Goal: Task Accomplishment & Management: Complete application form

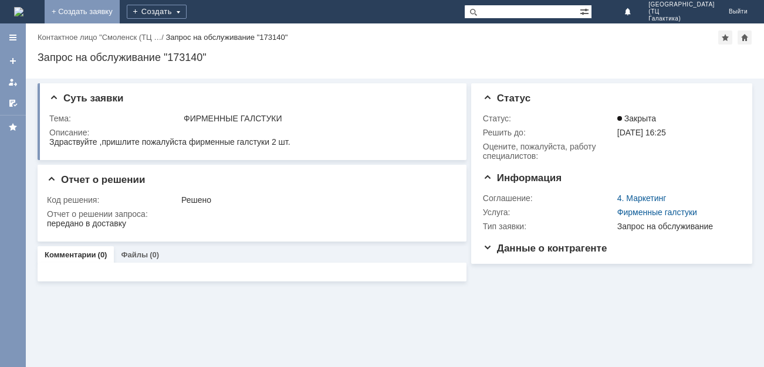
click at [120, 5] on link "+ Создать заявку" at bounding box center [82, 11] width 75 height 23
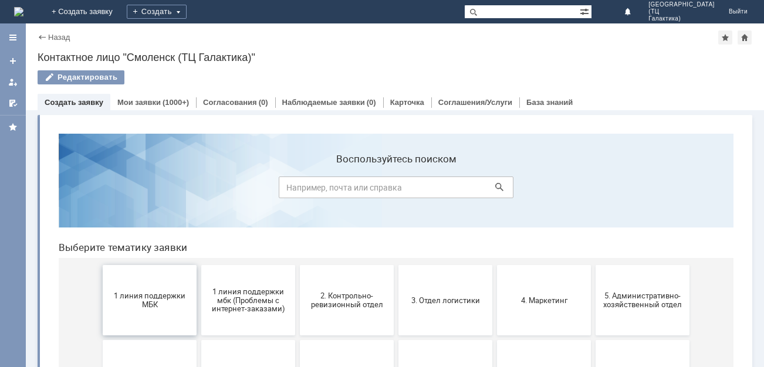
click at [170, 280] on button "1 линия поддержки МБК" at bounding box center [150, 300] width 94 height 70
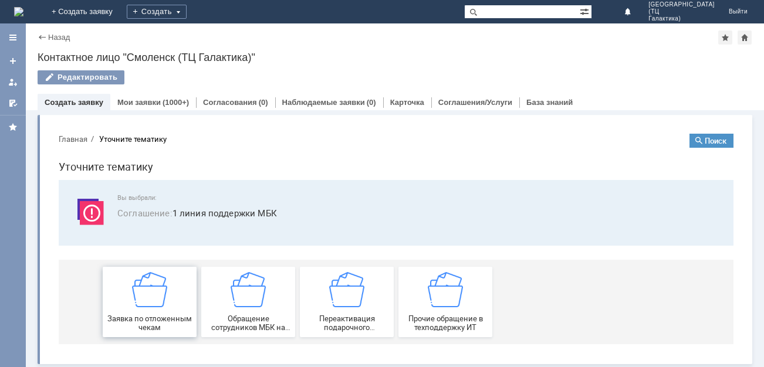
click at [170, 296] on div "Заявка по отложенным чекам" at bounding box center [149, 302] width 87 height 60
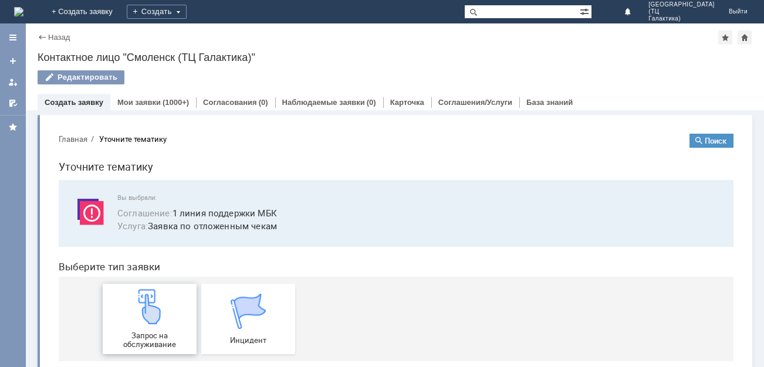
click at [173, 294] on div "Запрос на обслуживание" at bounding box center [149, 319] width 87 height 60
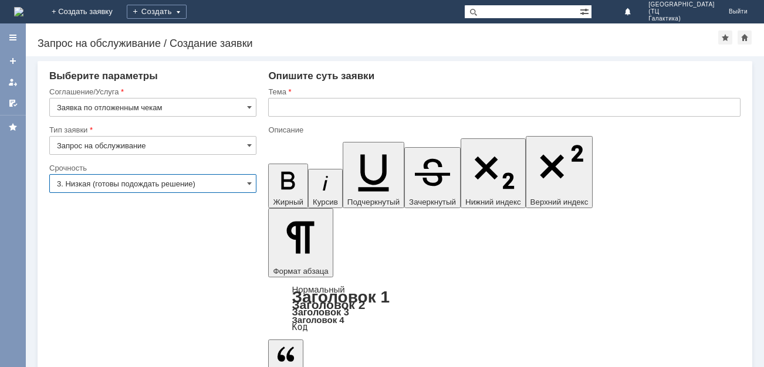
click at [240, 182] on input "3. Низкая (готовы подождать решение)" at bounding box center [152, 183] width 207 height 19
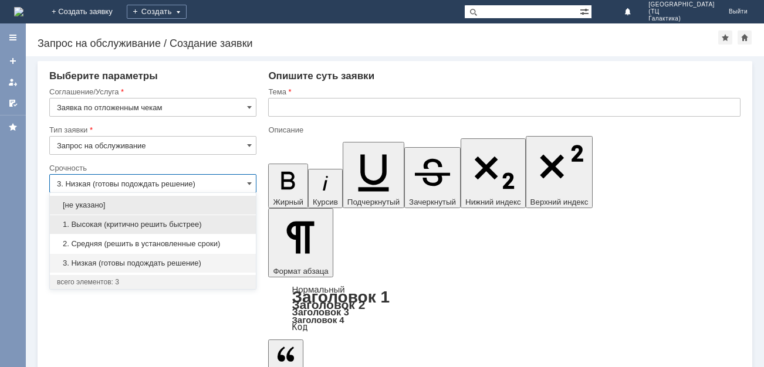
click at [100, 221] on span "1. Высокая (критично решить быстрее)" at bounding box center [153, 224] width 192 height 9
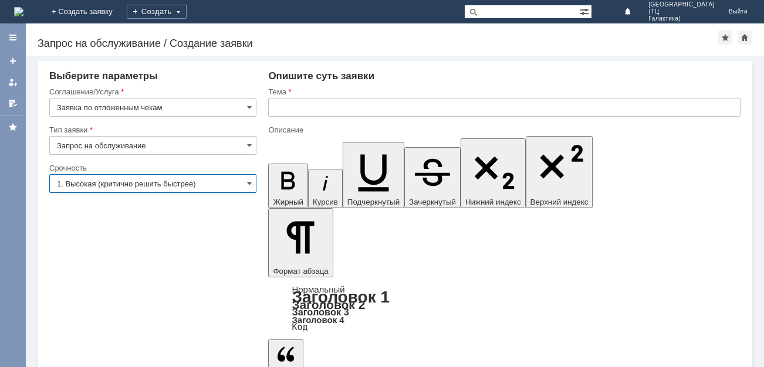
type input "1. Высокая (критично решить быстрее)"
click at [289, 107] on input "text" at bounding box center [504, 107] width 472 height 19
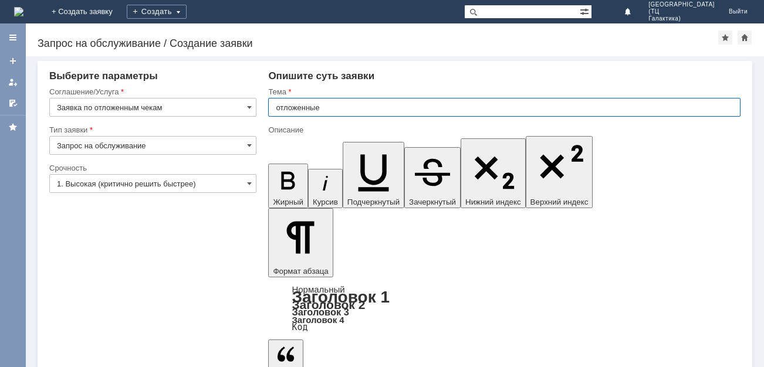
type input "отложенные"
